Goal: Obtain resource: Download file/media

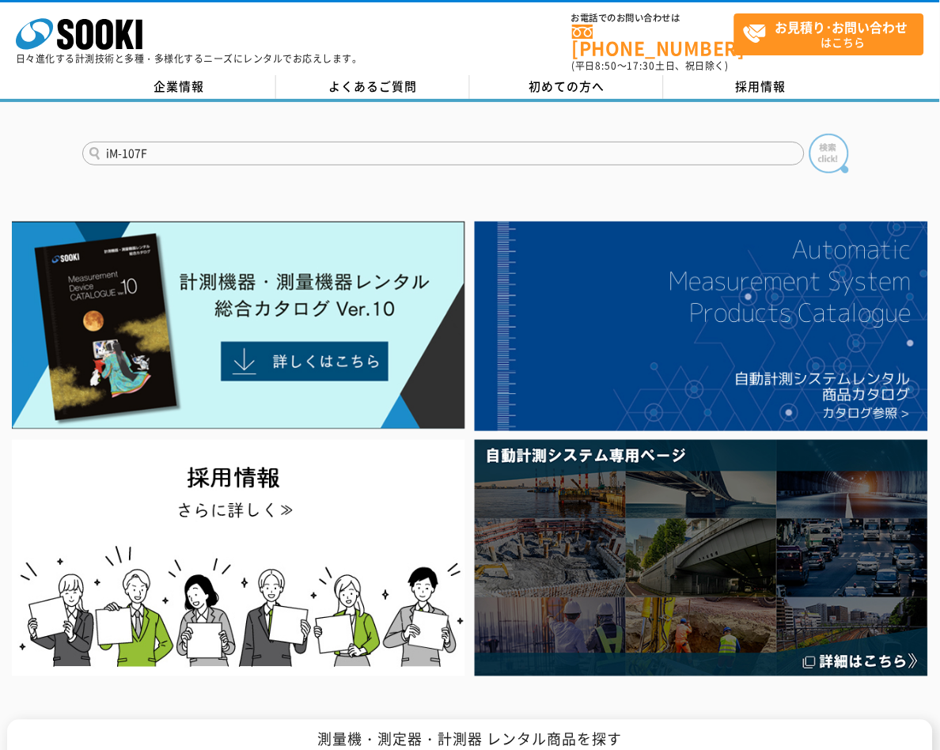
type input "iM-107F"
click at [825, 138] on img at bounding box center [829, 154] width 40 height 40
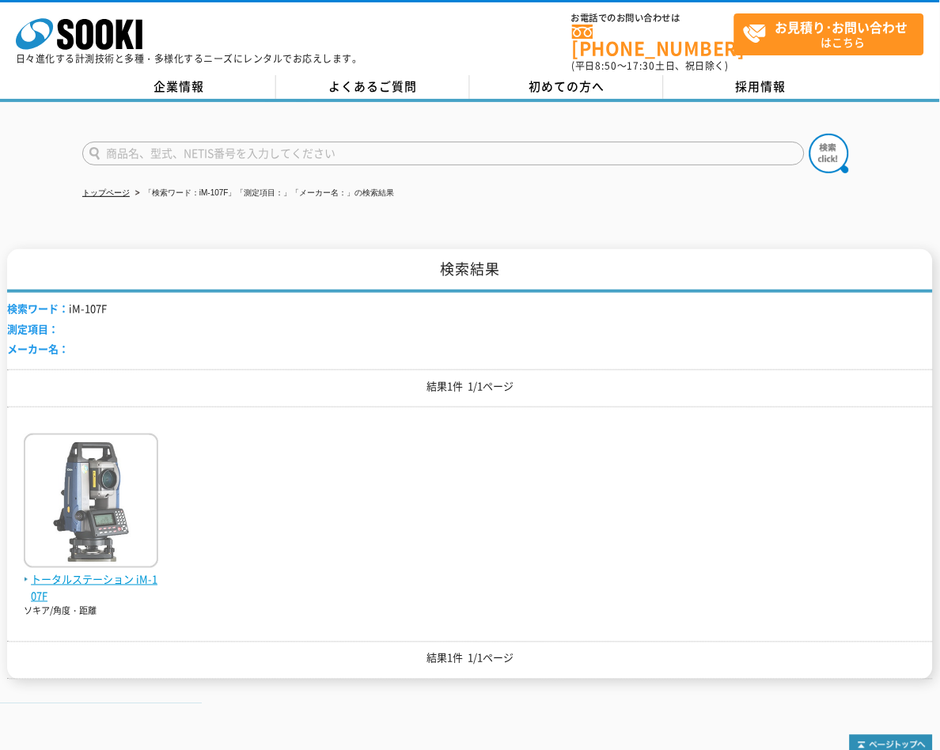
click at [66, 558] on img at bounding box center [91, 502] width 134 height 138
click at [72, 572] on span "トータルステーション iM-107F" at bounding box center [91, 588] width 134 height 33
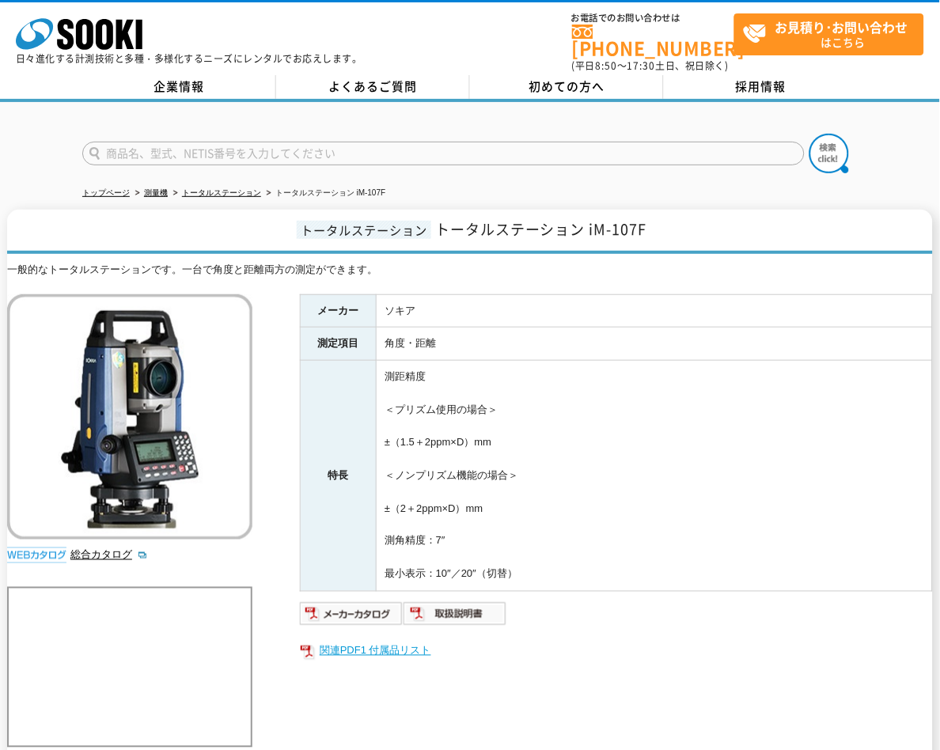
click at [386, 641] on link "関連PDF1 付属品リスト" at bounding box center [616, 651] width 633 height 21
